Goal: Navigation & Orientation: Understand site structure

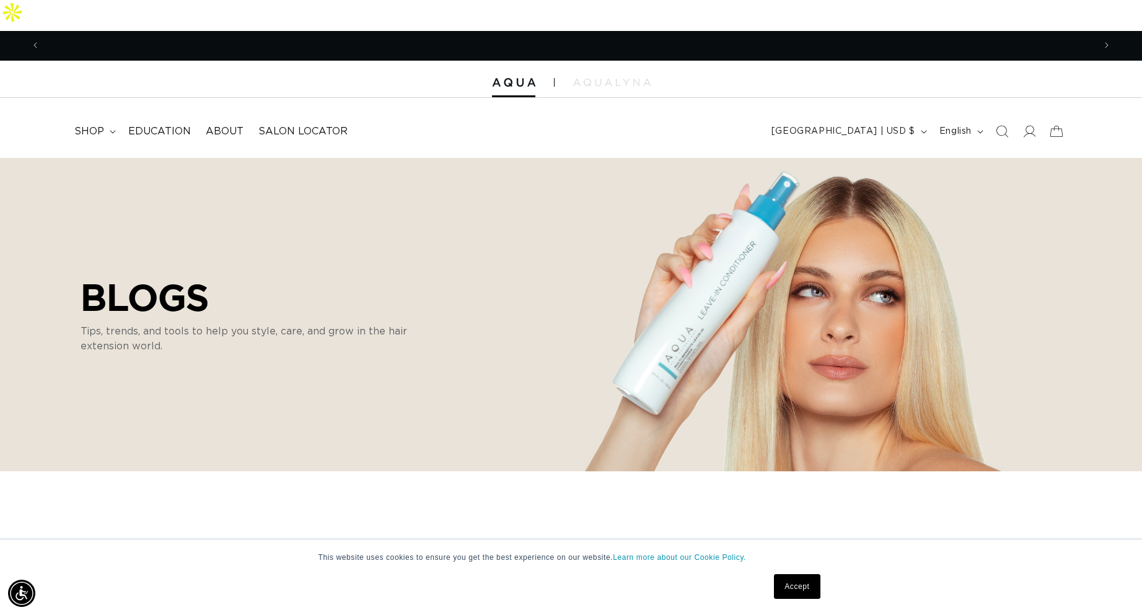
scroll to position [0, 2108]
click at [524, 61] on div at bounding box center [571, 79] width 1142 height 37
click at [514, 78] on img at bounding box center [513, 82] width 43 height 9
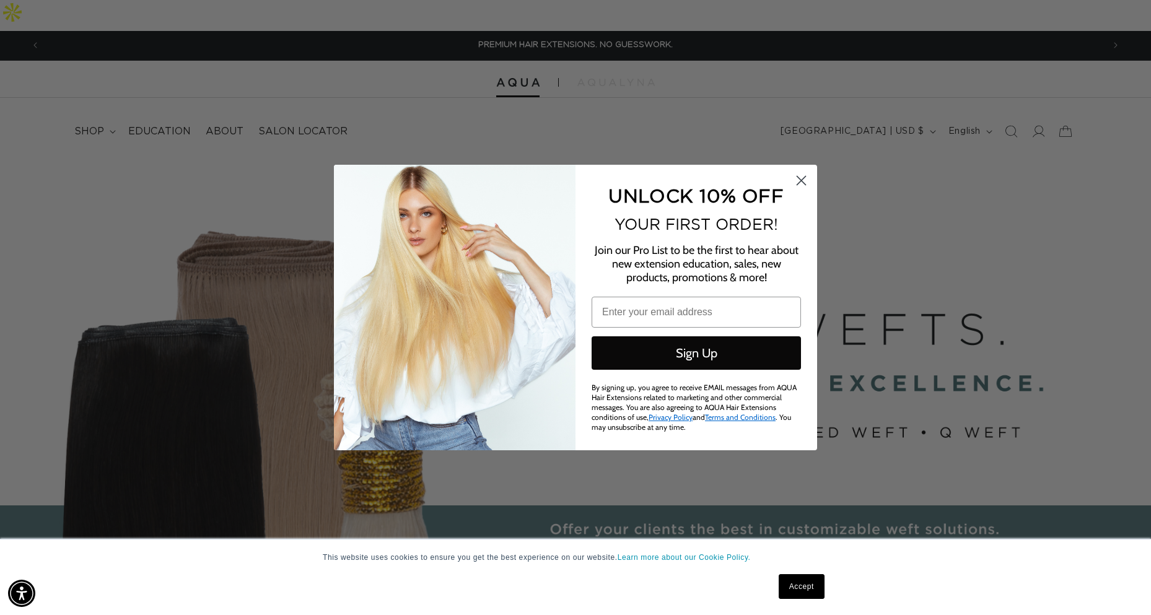
click at [796, 183] on circle "Close dialog" at bounding box center [801, 180] width 20 height 20
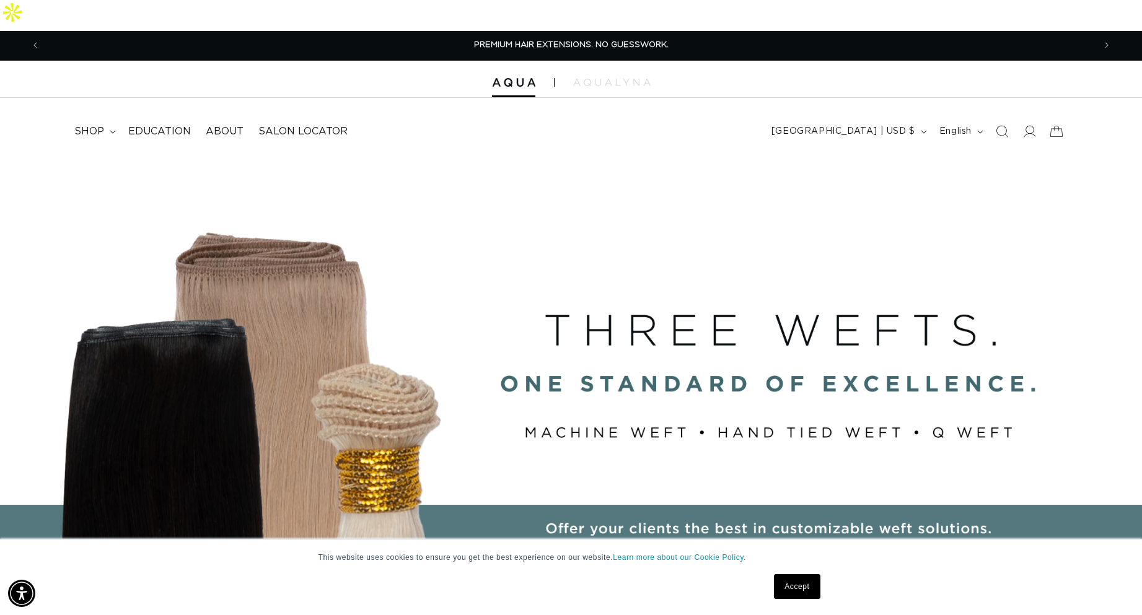
drag, startPoint x: 542, startPoint y: 340, endPoint x: 807, endPoint y: 345, distance: 265.9
click at [1141, 358] on html "This website uses cookies to ensure you get the best experience on our website.…" at bounding box center [571, 307] width 1142 height 615
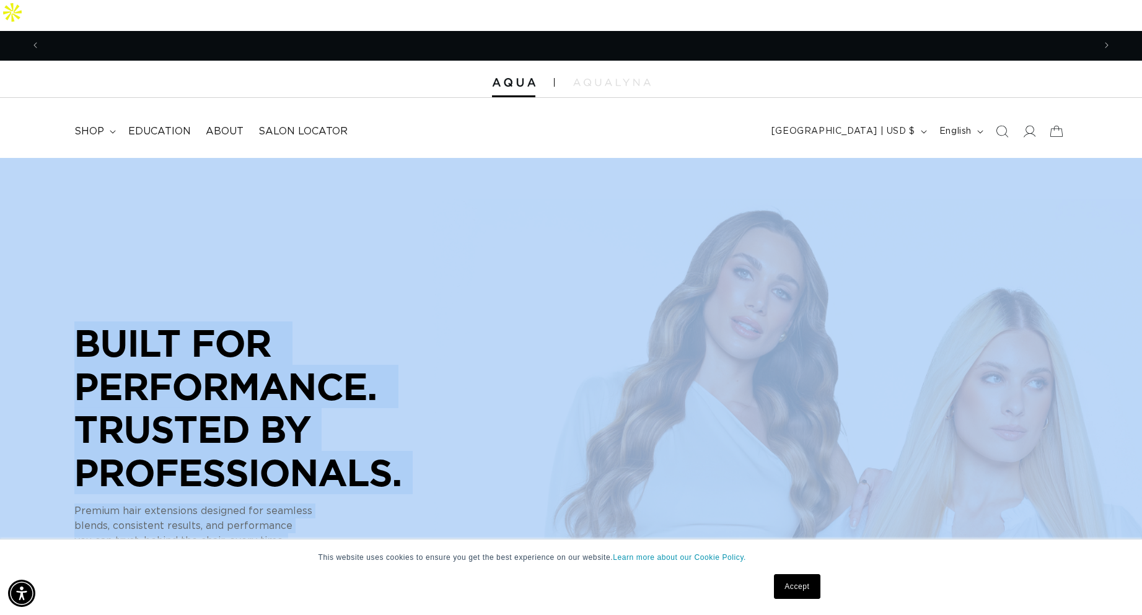
scroll to position [0, 2108]
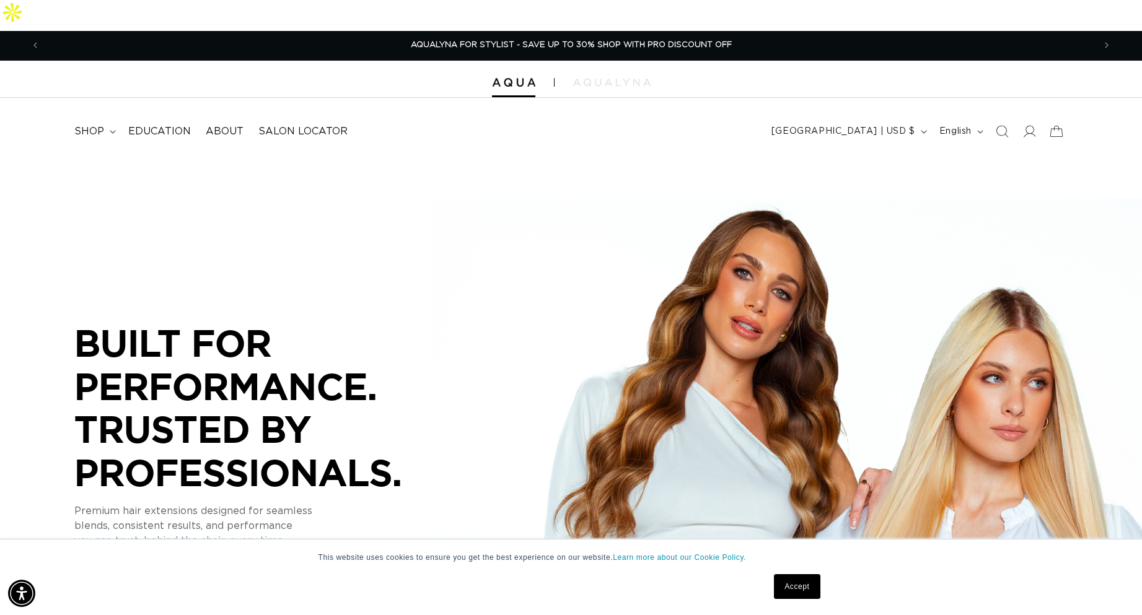
click at [718, 375] on div "BUILT FOR  PERFORMANCE. TRUSTED BY PROFESSIONALS. Premium hair extensions desig…" at bounding box center [571, 437] width 1142 height 558
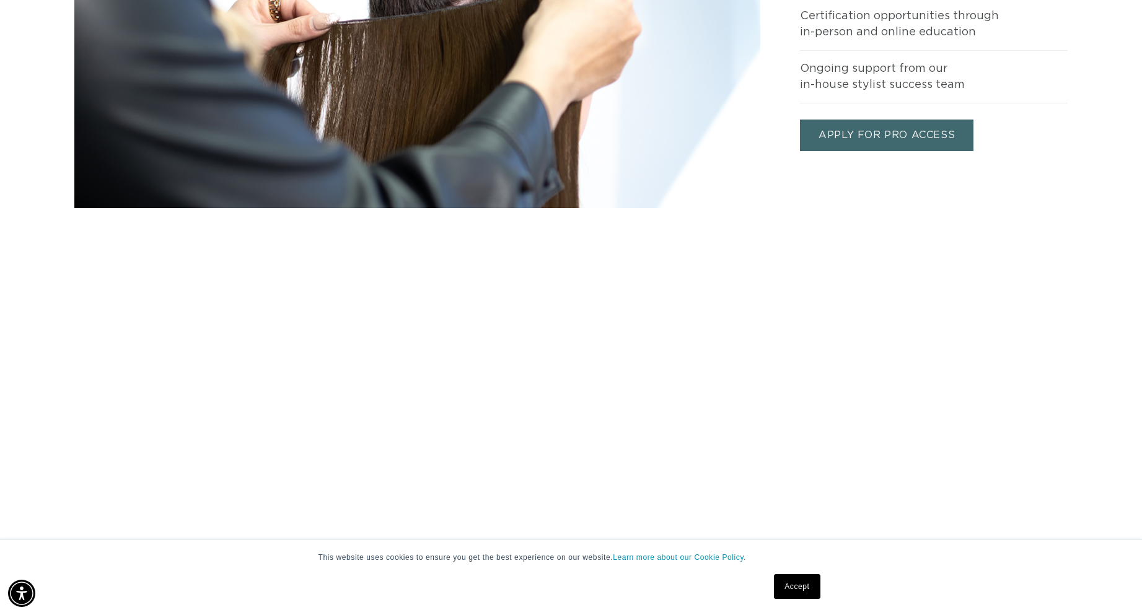
scroll to position [0, 0]
